Goal: Consume media (video, audio): Consume media (video, audio)

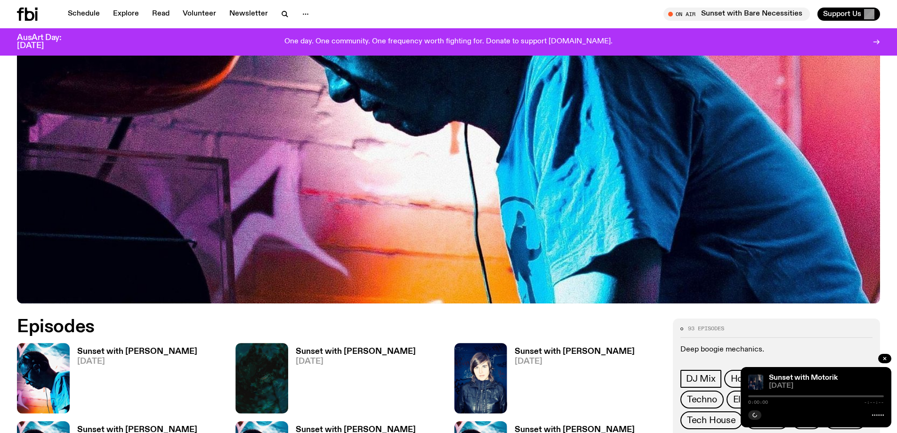
scroll to position [377, 0]
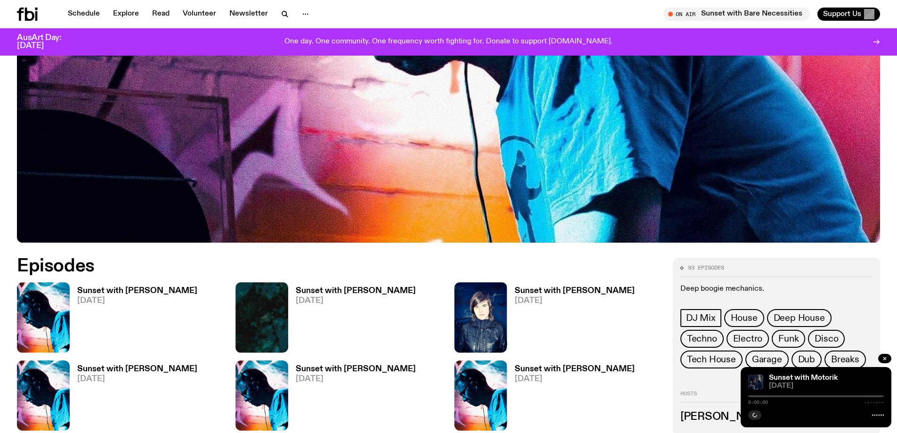
click at [129, 288] on h3 "Sunset with [PERSON_NAME]" at bounding box center [137, 291] width 120 height 8
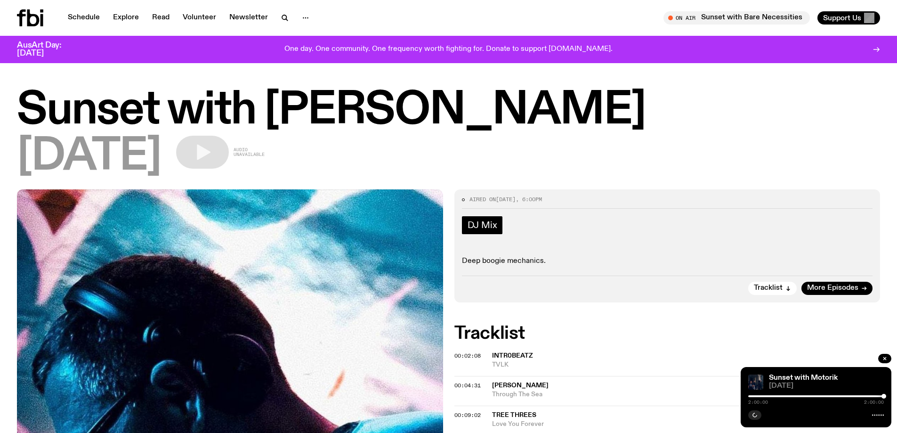
click at [496, 226] on span "DJ Mix" at bounding box center [482, 225] width 30 height 10
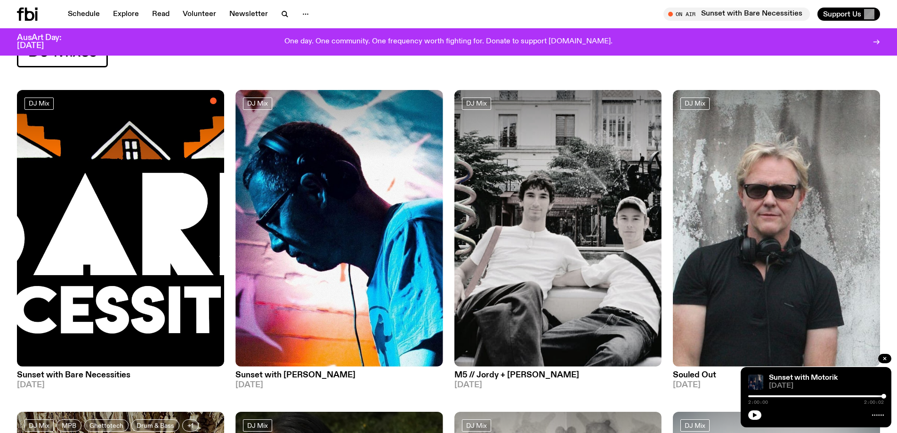
scroll to position [233, 0]
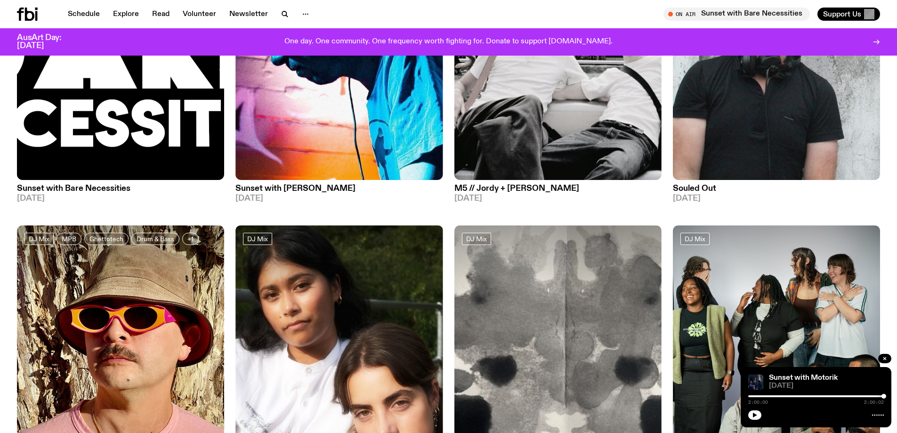
click at [329, 124] on img at bounding box center [338, 42] width 207 height 276
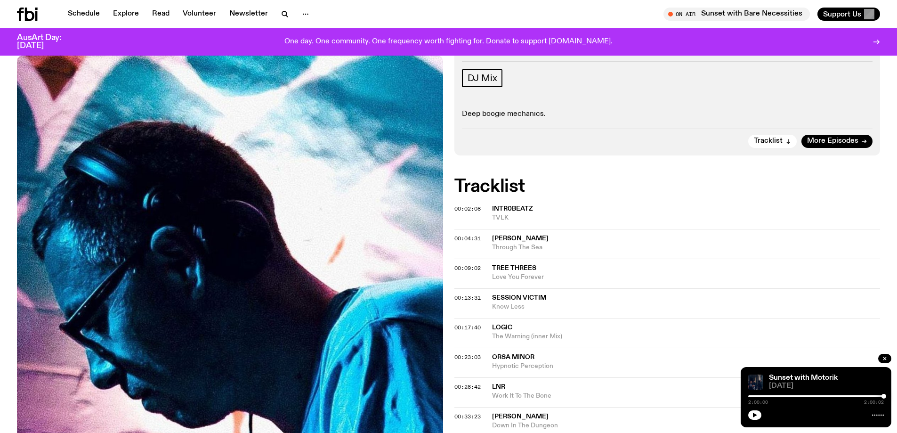
scroll to position [140, 0]
click at [465, 207] on span "00:02:08" at bounding box center [467, 208] width 26 height 8
click at [467, 208] on span "00:02:08" at bounding box center [467, 208] width 26 height 8
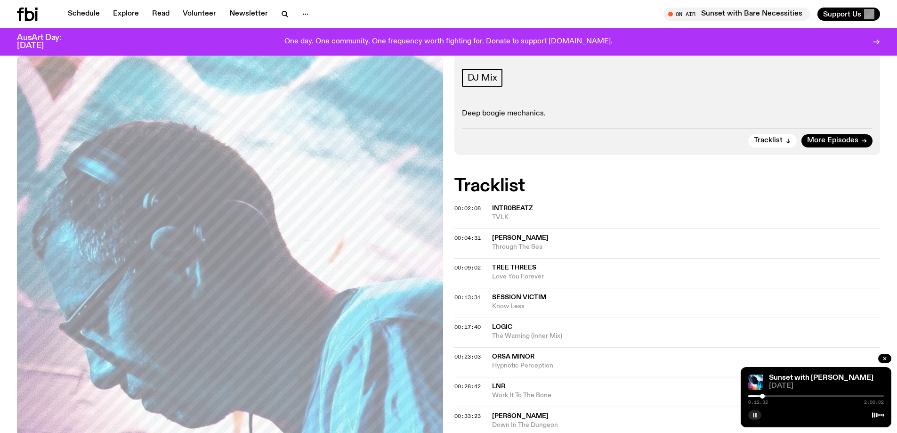
click at [756, 416] on icon "button" at bounding box center [755, 415] width 6 height 6
